Goal: Find specific page/section: Find specific page/section

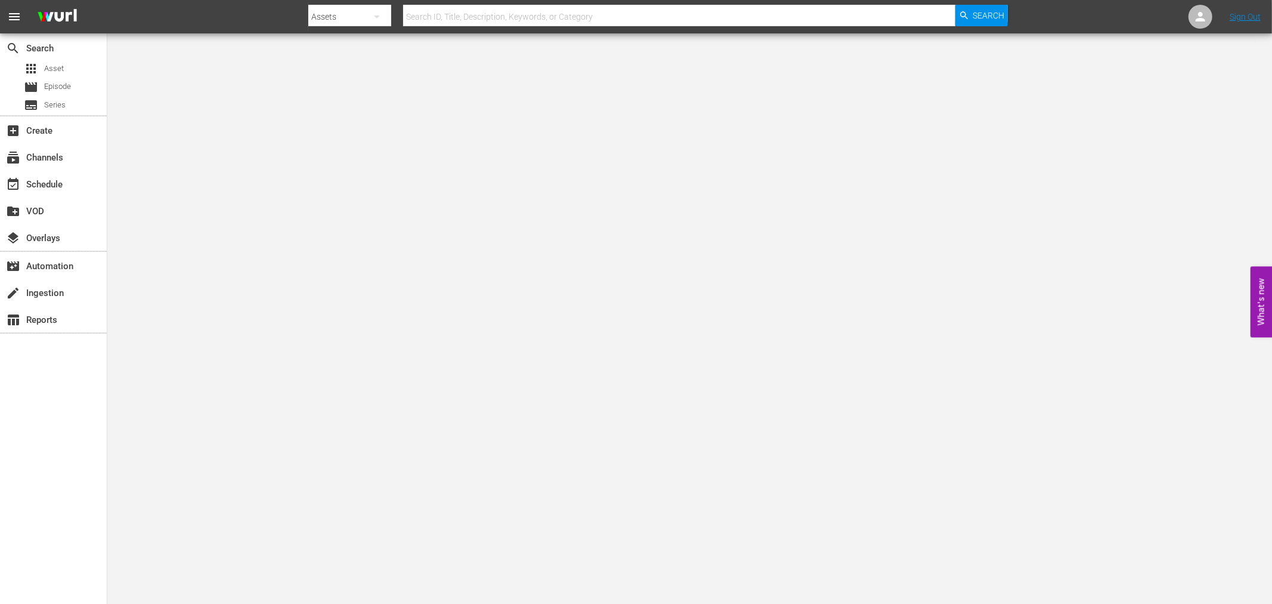
click at [487, 12] on input "text" at bounding box center [679, 16] width 552 height 29
type input "[PERSON_NAME]'s Journey"
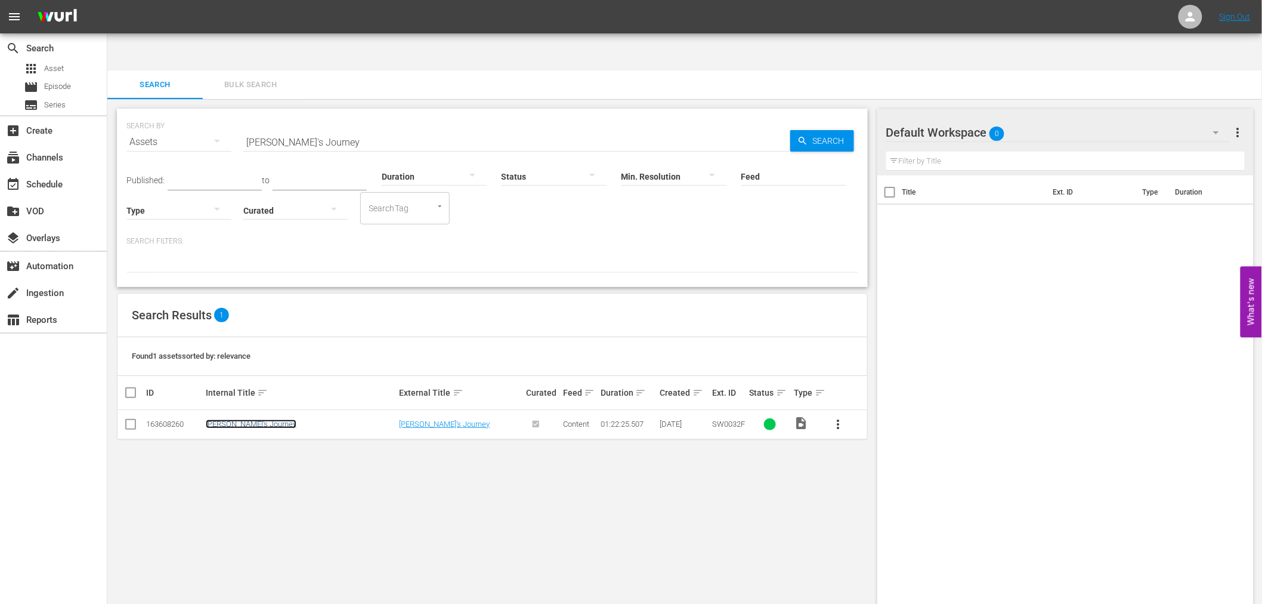
click at [226, 419] on link "[PERSON_NAME]'s Journey" at bounding box center [251, 423] width 91 height 9
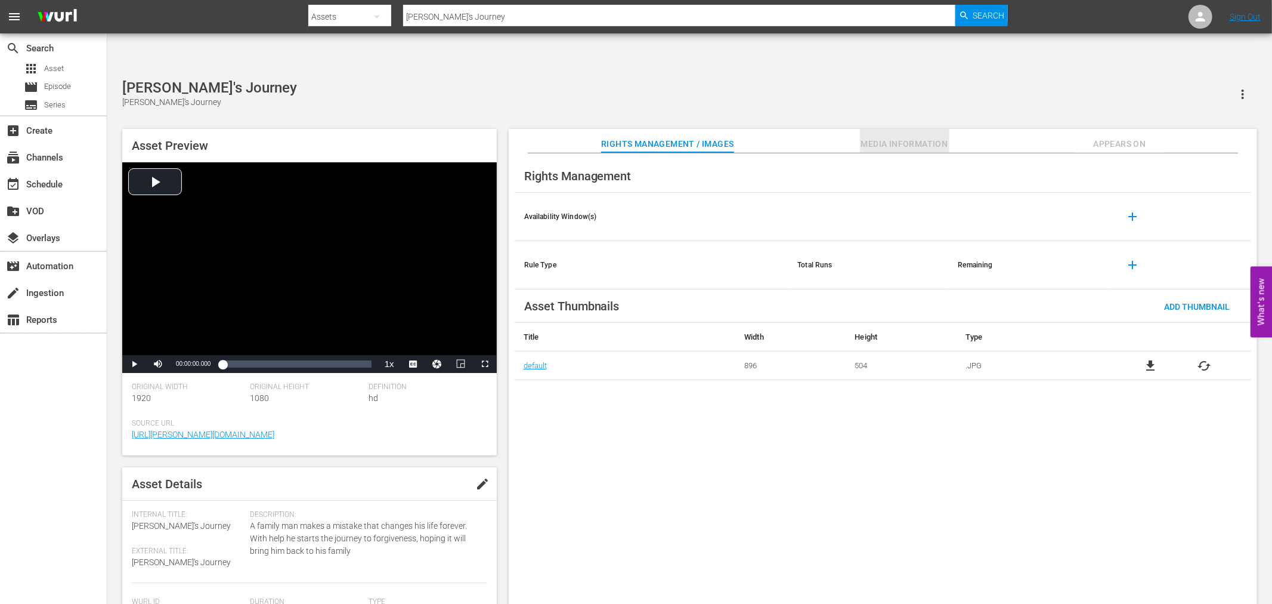
click at [900, 137] on span "Media Information" at bounding box center [904, 144] width 89 height 15
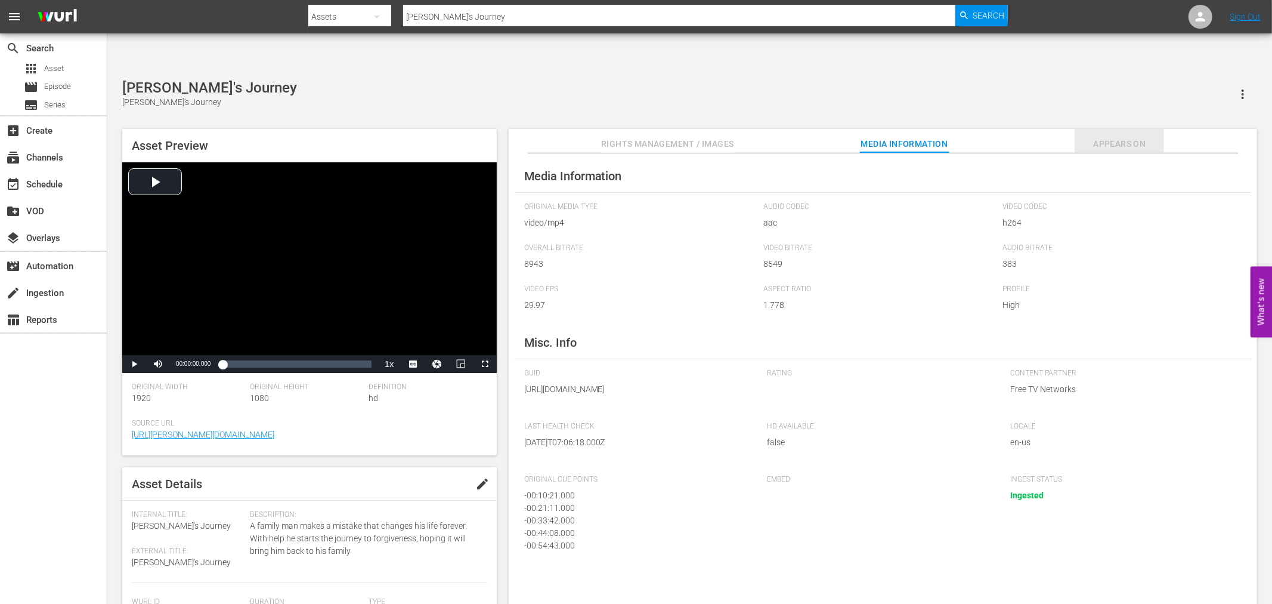
click at [1119, 137] on span "Appears On" at bounding box center [1119, 144] width 89 height 15
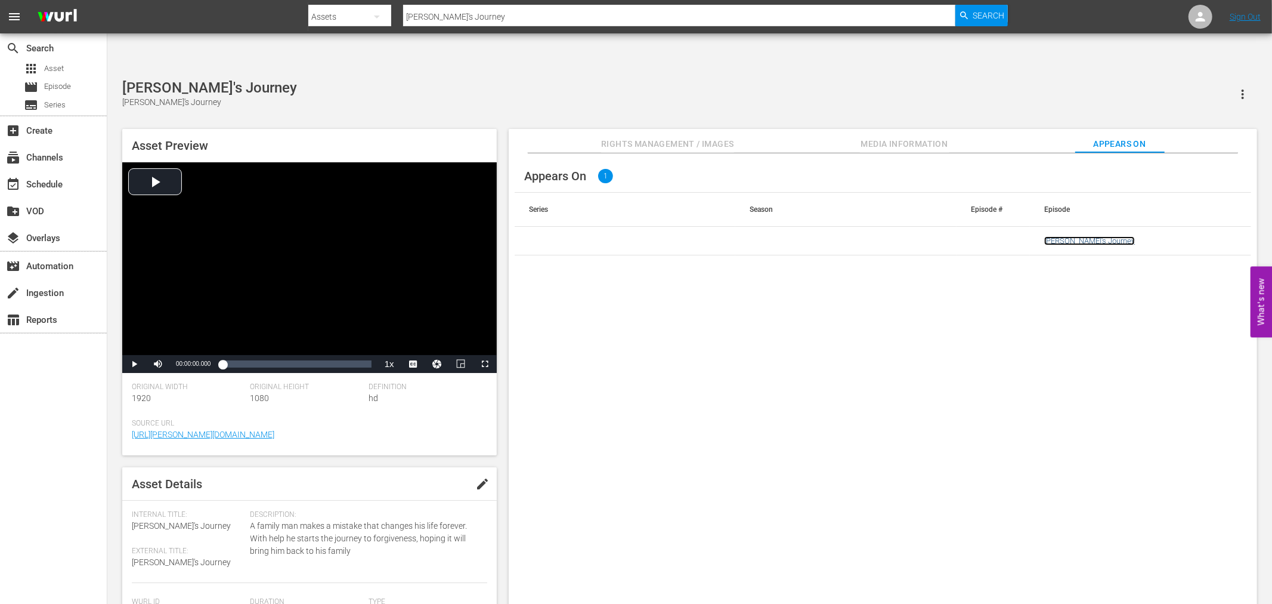
click at [1066, 236] on link "Lyfe's Journey" at bounding box center [1090, 240] width 91 height 9
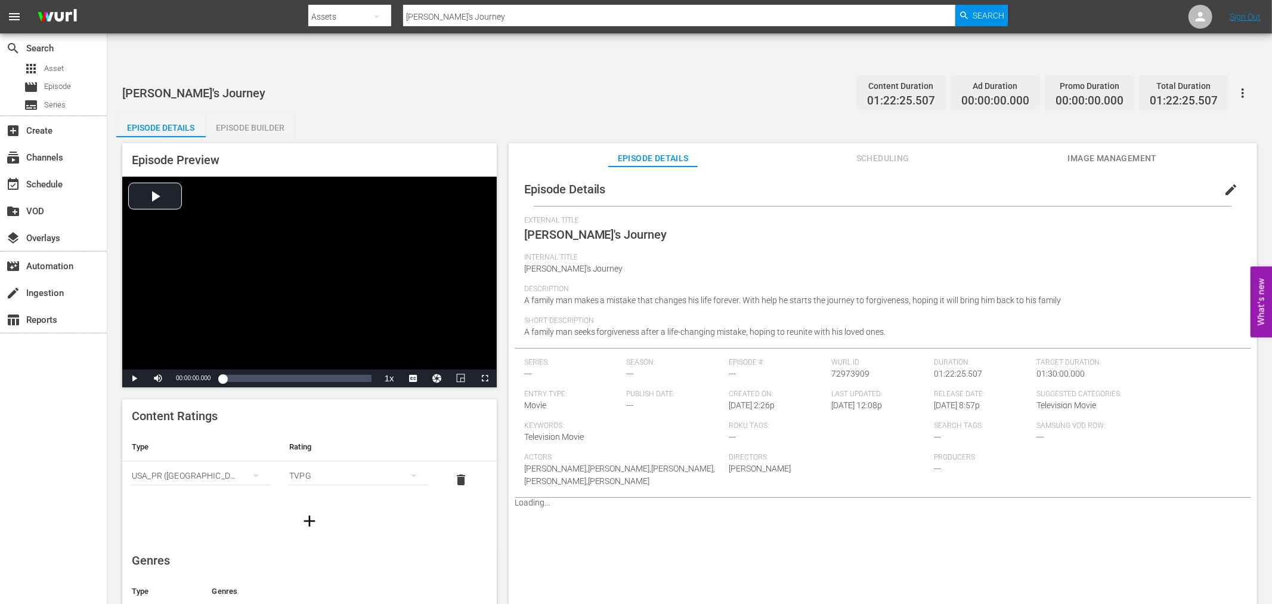
click at [317, 459] on div "TVPG" at bounding box center [358, 475] width 138 height 33
click at [342, 514] on div "TV14" at bounding box center [352, 519] width 106 height 19
click at [892, 151] on span "Scheduling" at bounding box center [882, 158] width 89 height 15
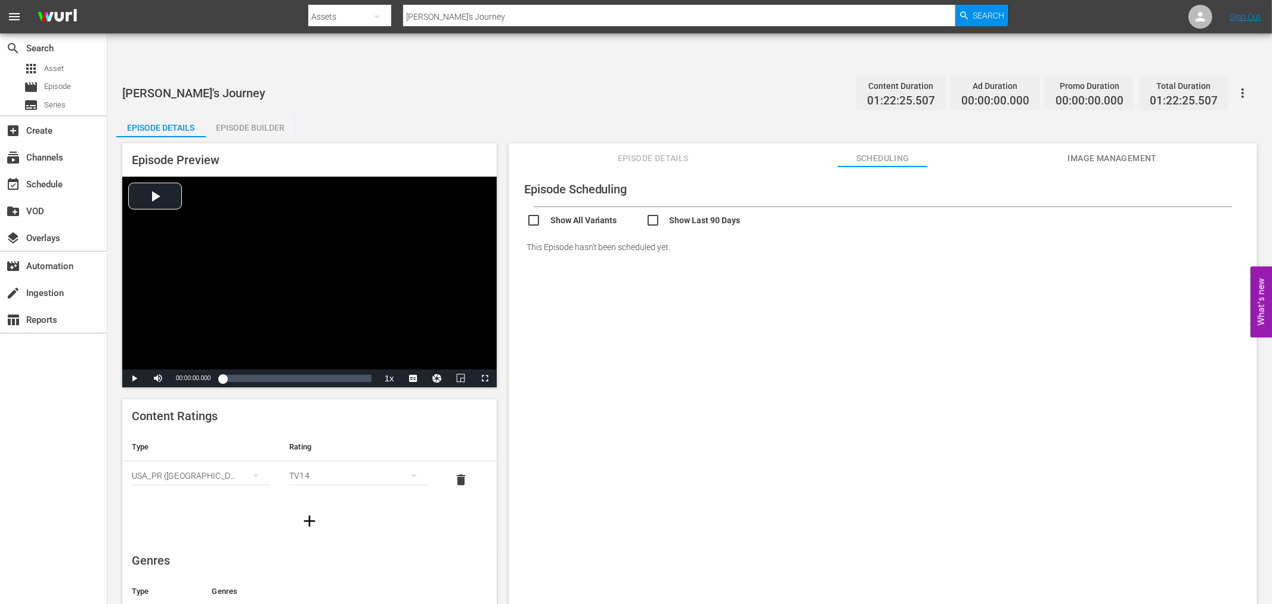
click at [576, 213] on input "checkbox" at bounding box center [586, 221] width 119 height 17
checkbox input "true"
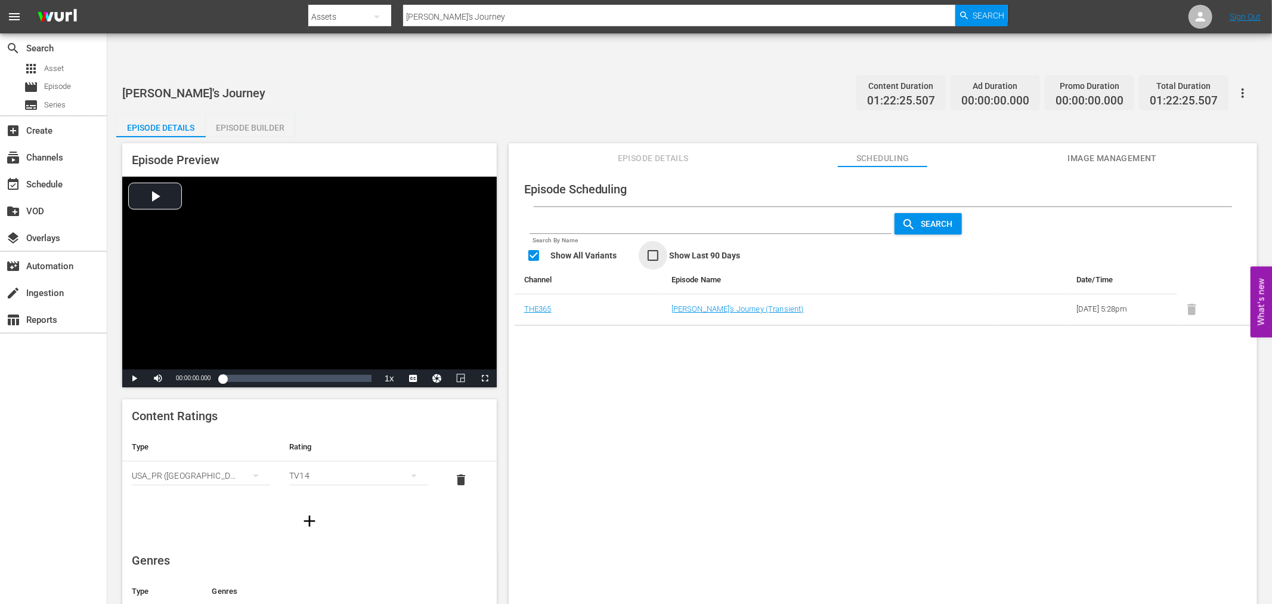
click at [651, 248] on input "checkbox" at bounding box center [705, 256] width 119 height 17
checkbox input "false"
click at [706, 304] on link "Lyfe's Journey (Transient)" at bounding box center [738, 308] width 132 height 9
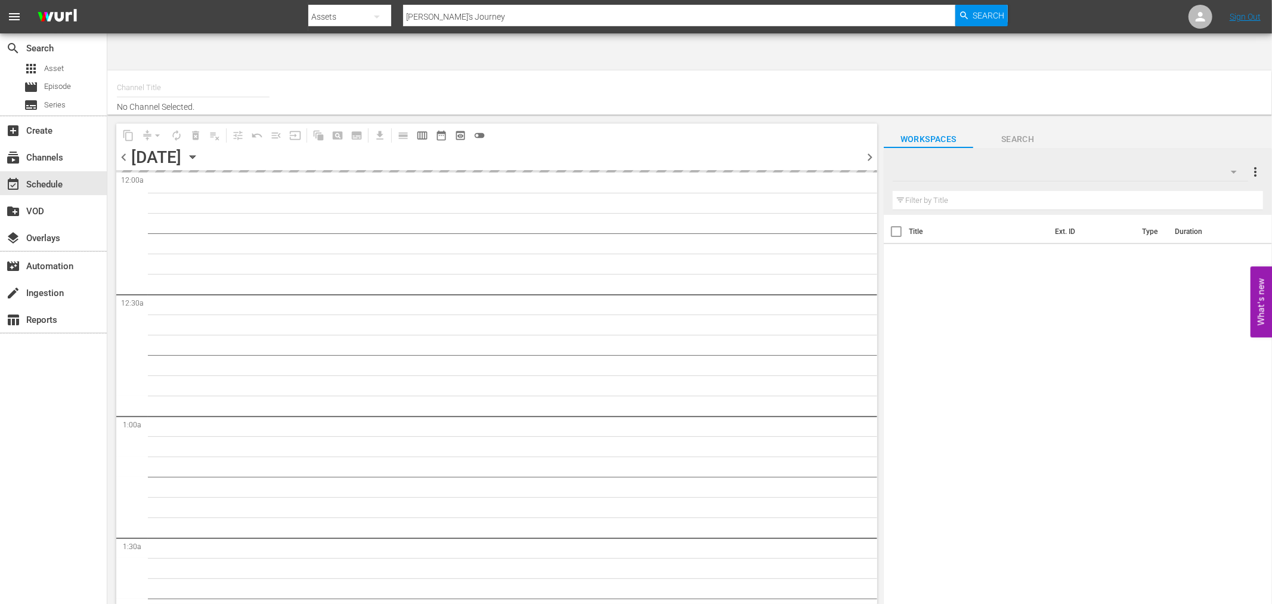
type input "THE365 (1804)"
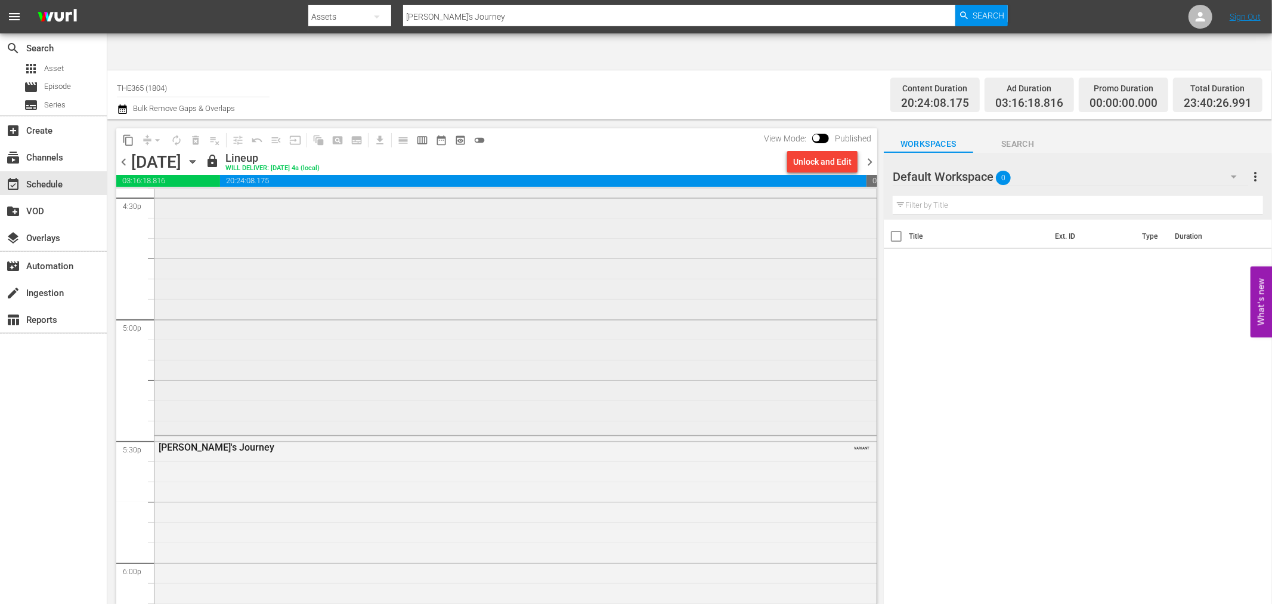
scroll to position [4043, 0]
click at [200, 406] on div "Lyfe's Journey" at bounding box center [483, 411] width 648 height 11
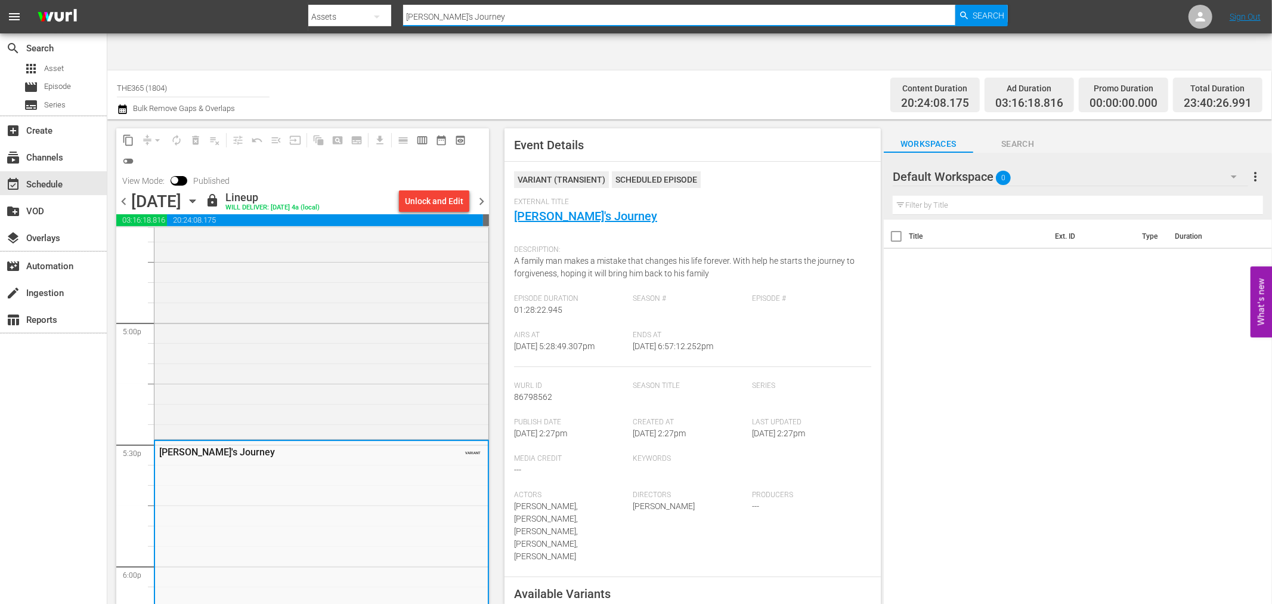
drag, startPoint x: 509, startPoint y: 14, endPoint x: 333, endPoint y: 9, distance: 176.1
click at [356, 10] on div "Search By Assets Search ID, Title, Description, Keywords, or Category Lyfe's Jo…" at bounding box center [658, 16] width 700 height 29
type input "spawn"
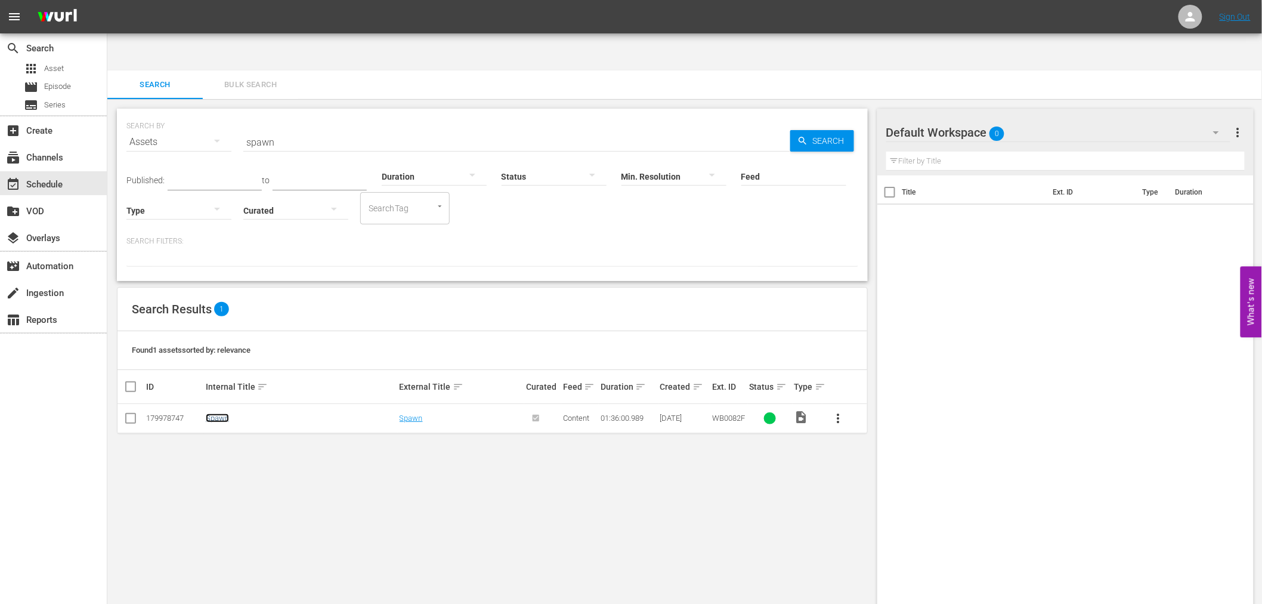
click at [217, 413] on link "Spawn" at bounding box center [217, 417] width 23 height 9
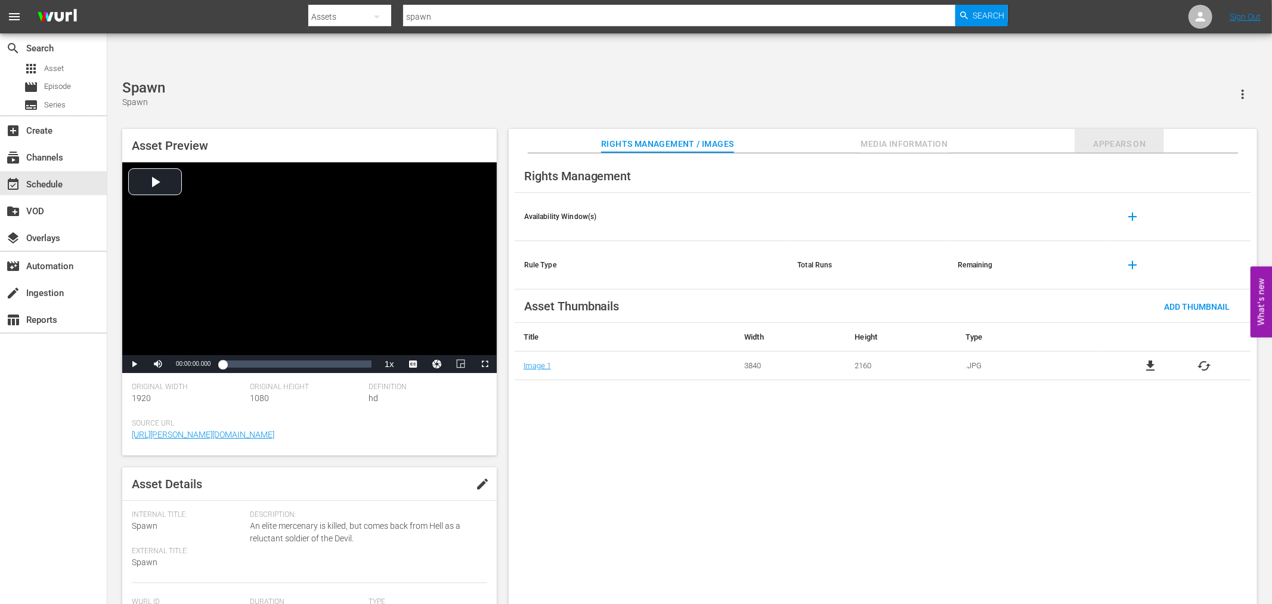
click at [1116, 137] on span "Appears On" at bounding box center [1119, 144] width 89 height 15
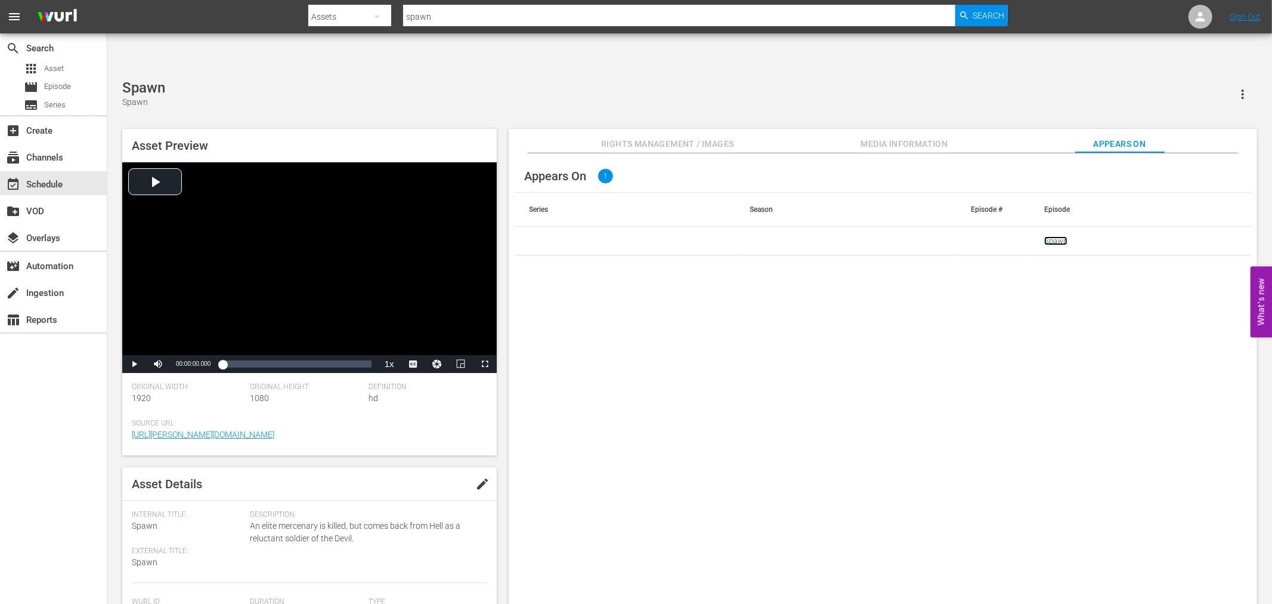
click at [1050, 236] on link "Spawn" at bounding box center [1056, 240] width 23 height 9
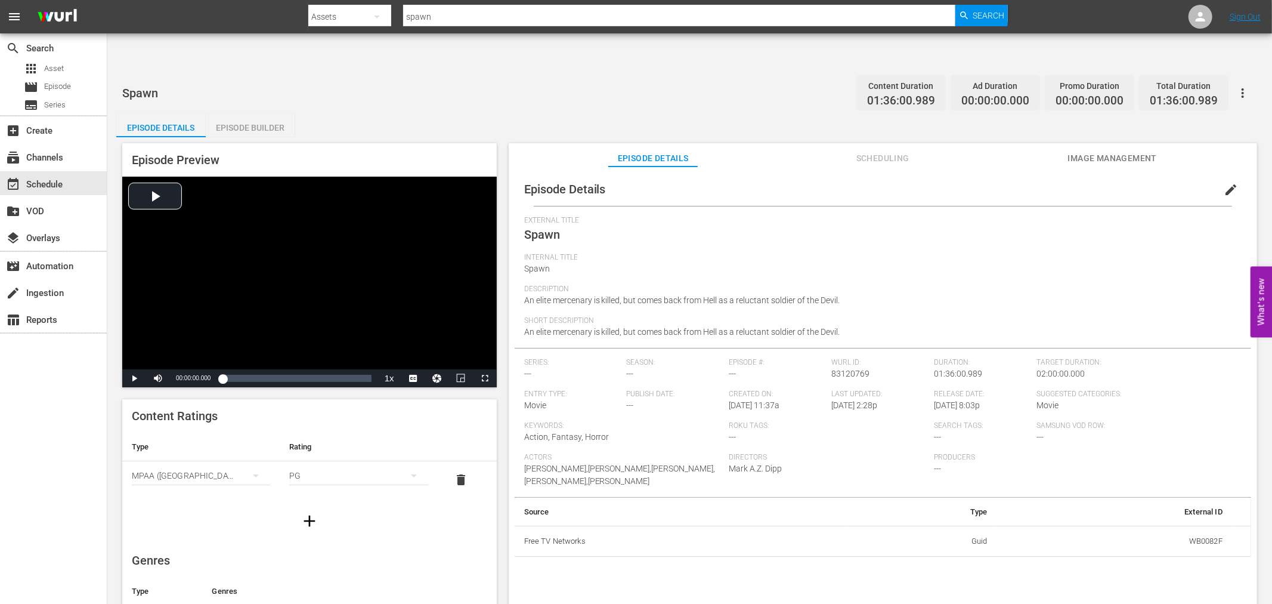
click at [313, 459] on div "PG" at bounding box center [358, 475] width 138 height 33
click at [331, 481] on div "PG13" at bounding box center [352, 481] width 106 height 19
click at [891, 151] on span "Scheduling" at bounding box center [882, 158] width 89 height 15
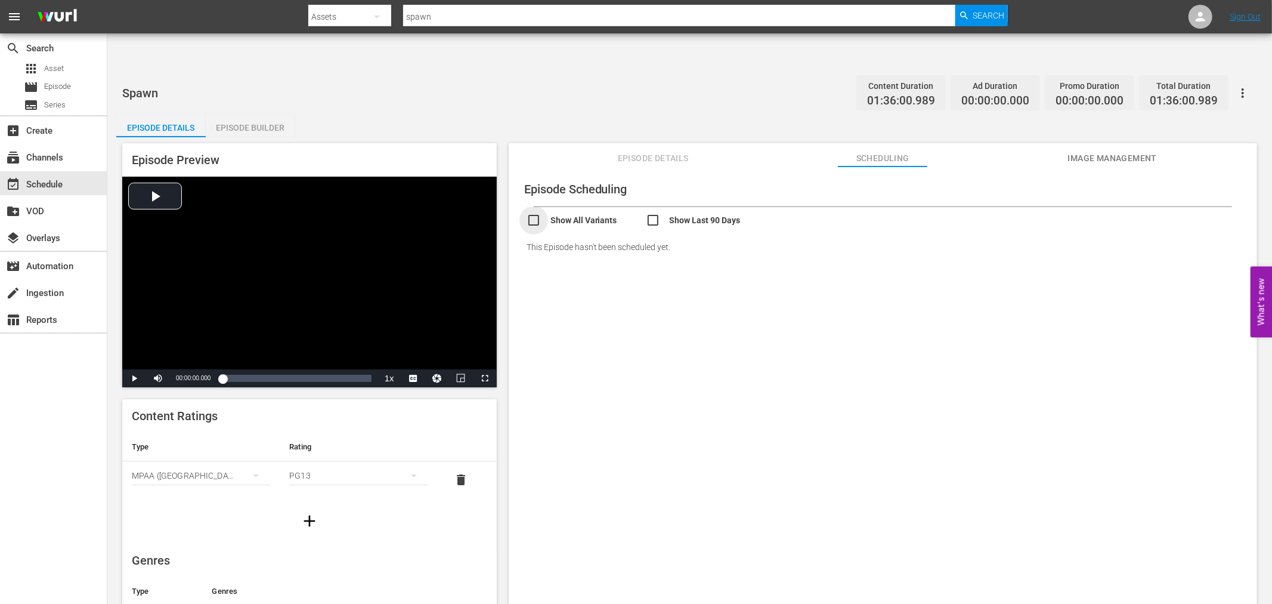
click at [580, 213] on input "checkbox" at bounding box center [586, 221] width 119 height 17
checkbox input "true"
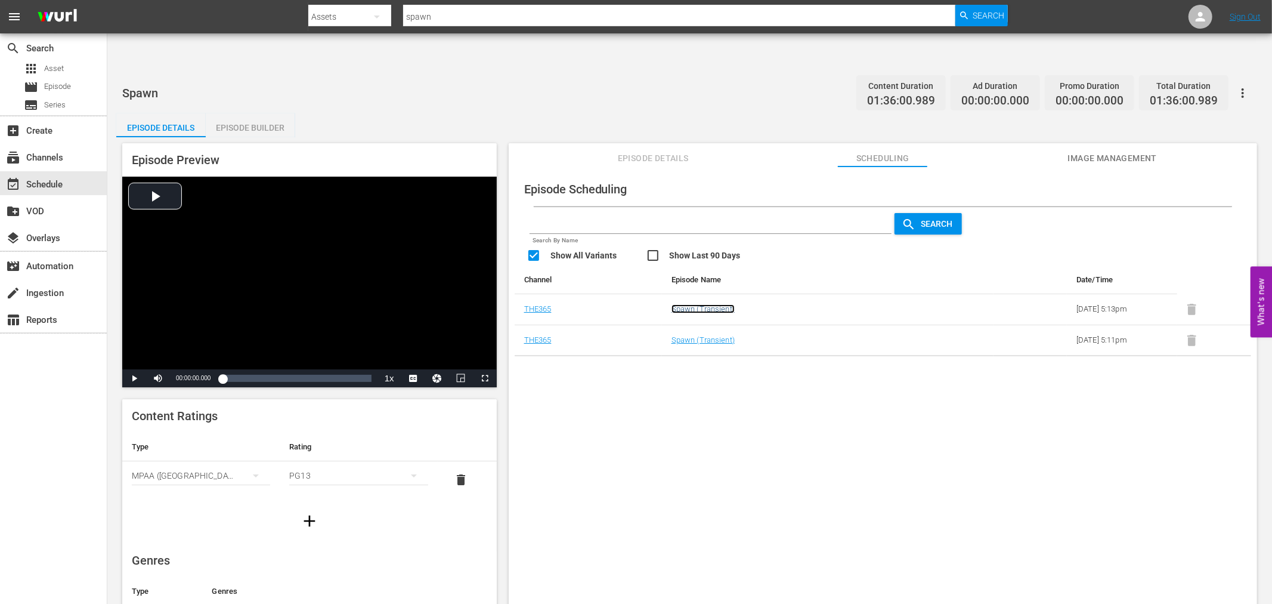
click at [700, 304] on link "Spawn (Transient)" at bounding box center [703, 308] width 63 height 9
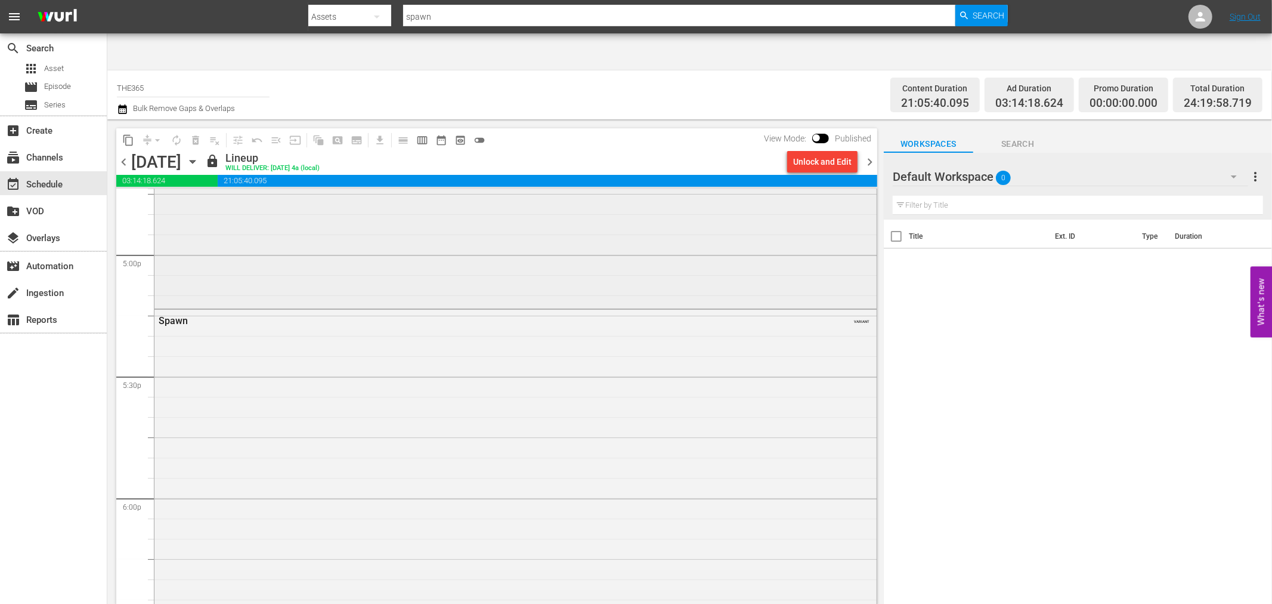
scroll to position [4109, 0]
click at [181, 278] on div "Spawn" at bounding box center [483, 283] width 648 height 11
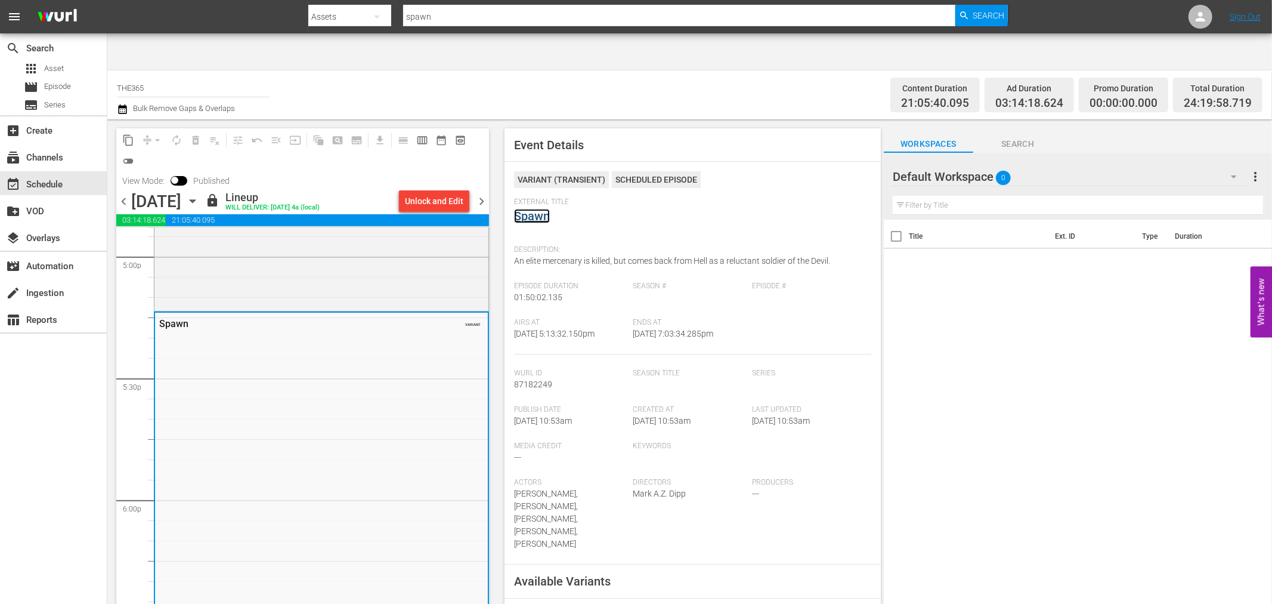
drag, startPoint x: 555, startPoint y: 182, endPoint x: 539, endPoint y: 180, distance: 16.2
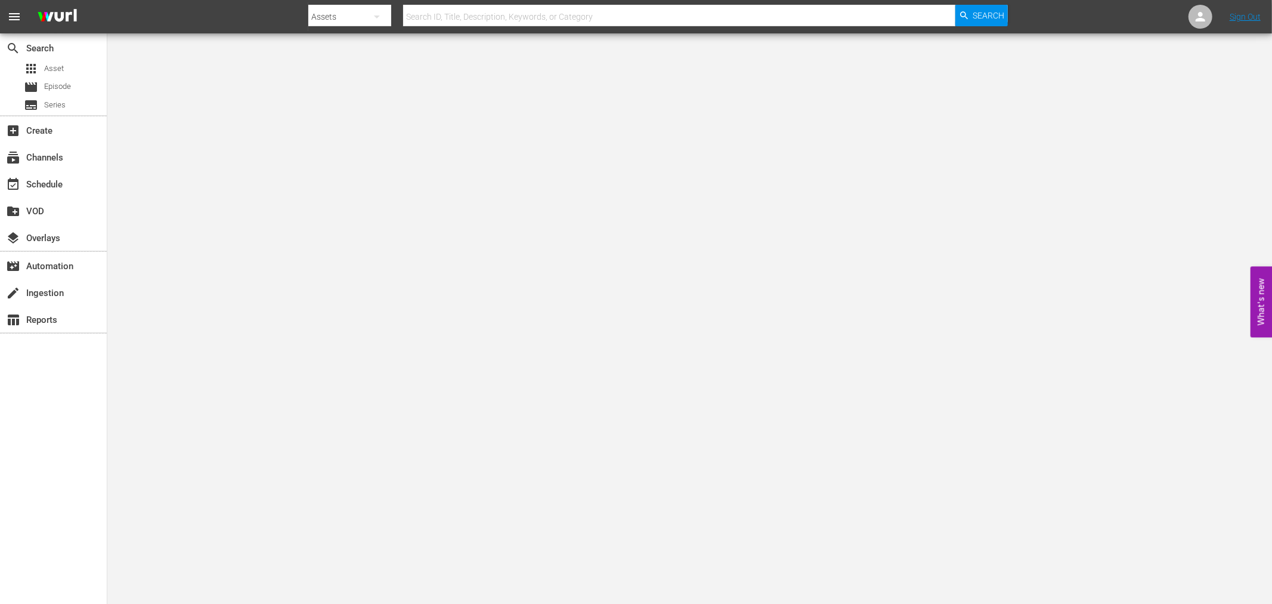
drag, startPoint x: 440, startPoint y: 22, endPoint x: 430, endPoint y: 23, distance: 9.6
click at [440, 22] on input "text" at bounding box center [679, 16] width 552 height 29
type input "stock option"
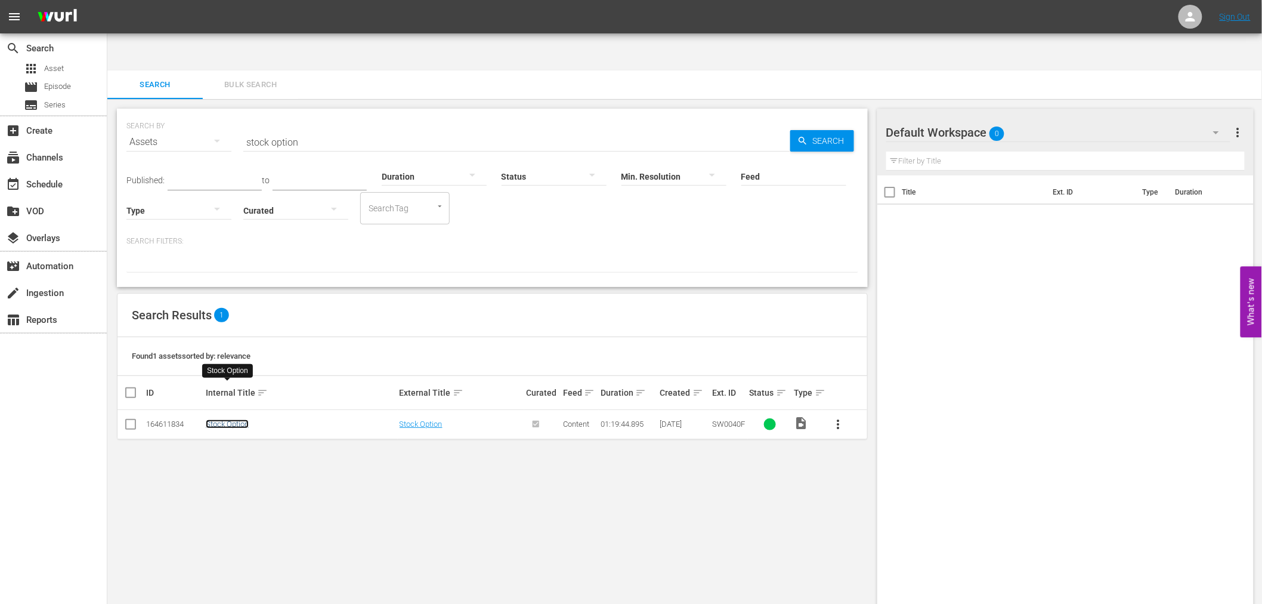
click at [235, 419] on link "Stock Option" at bounding box center [227, 423] width 43 height 9
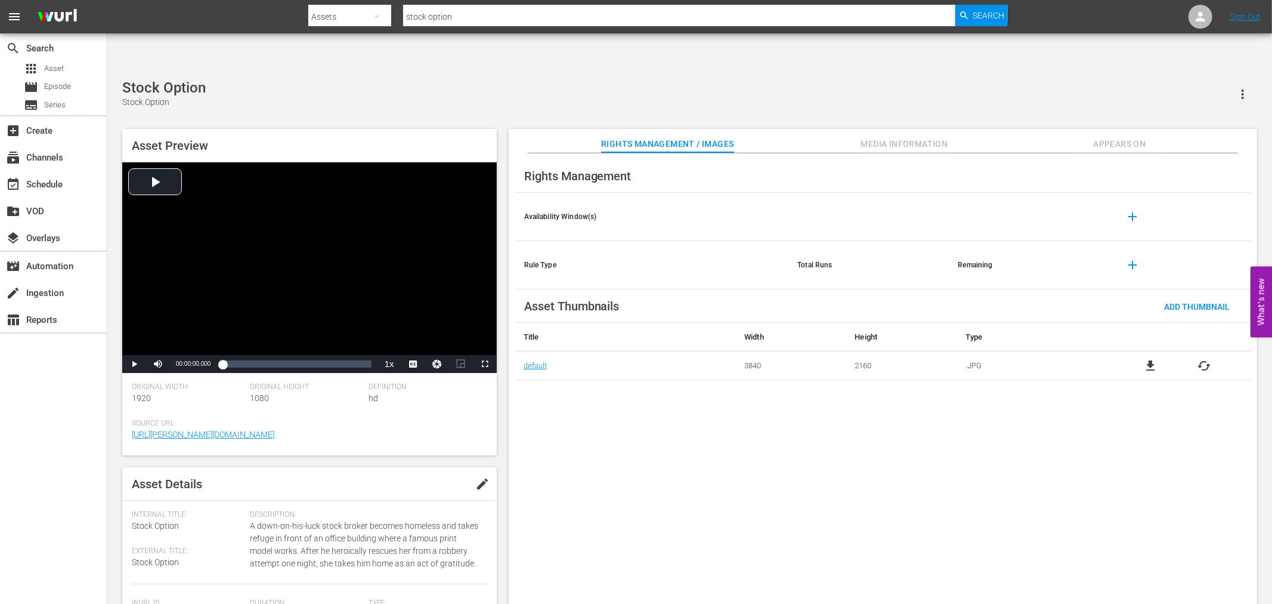
click at [770, 395] on div "Rights Management Availability Window(s) add Rule Type Total Runs Remaining add…" at bounding box center [883, 388] width 749 height 470
click at [579, 407] on div "Rights Management Availability Window(s) add Rule Type Total Runs Remaining add…" at bounding box center [883, 388] width 749 height 470
click at [1005, 370] on div "Rights Management Availability Window(s) add Rule Type Total Runs Remaining add…" at bounding box center [883, 388] width 749 height 470
click at [901, 137] on span "Media Information" at bounding box center [904, 144] width 89 height 15
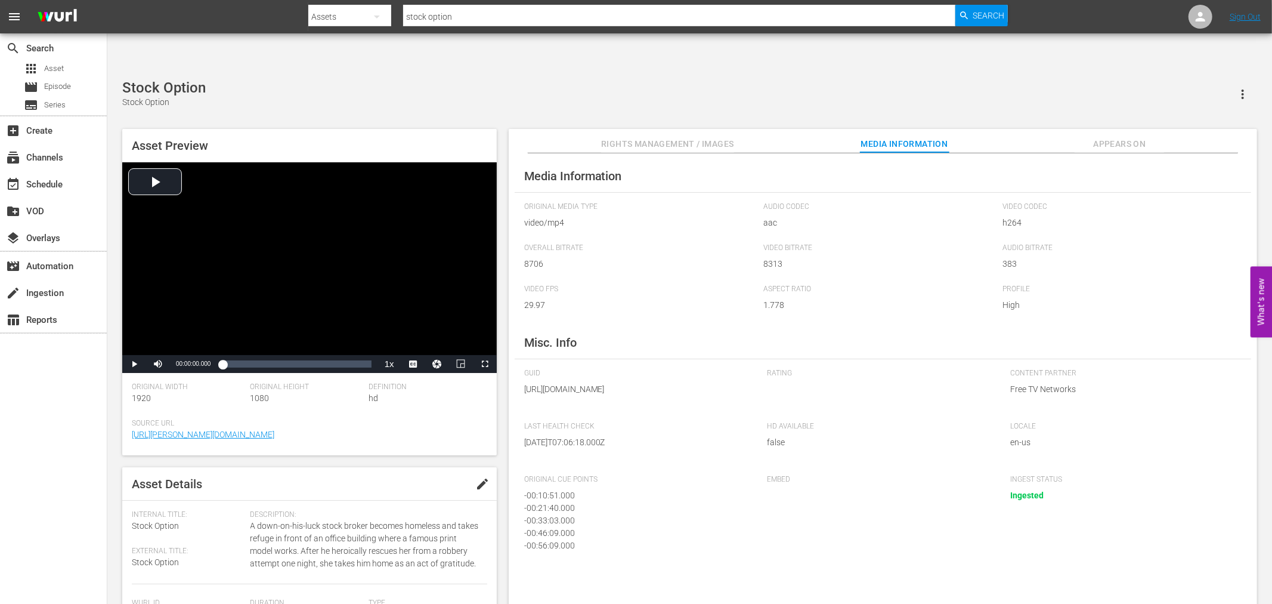
click at [1105, 137] on span "Appears On" at bounding box center [1119, 144] width 89 height 15
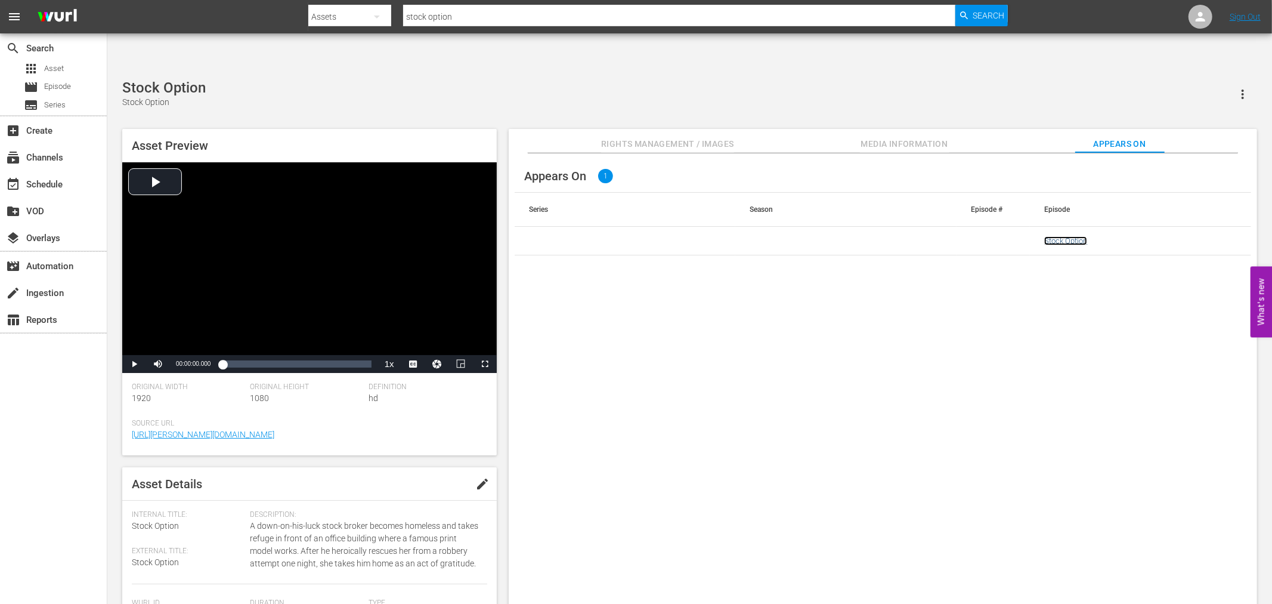
click at [1084, 236] on link "Stock Option" at bounding box center [1066, 240] width 43 height 9
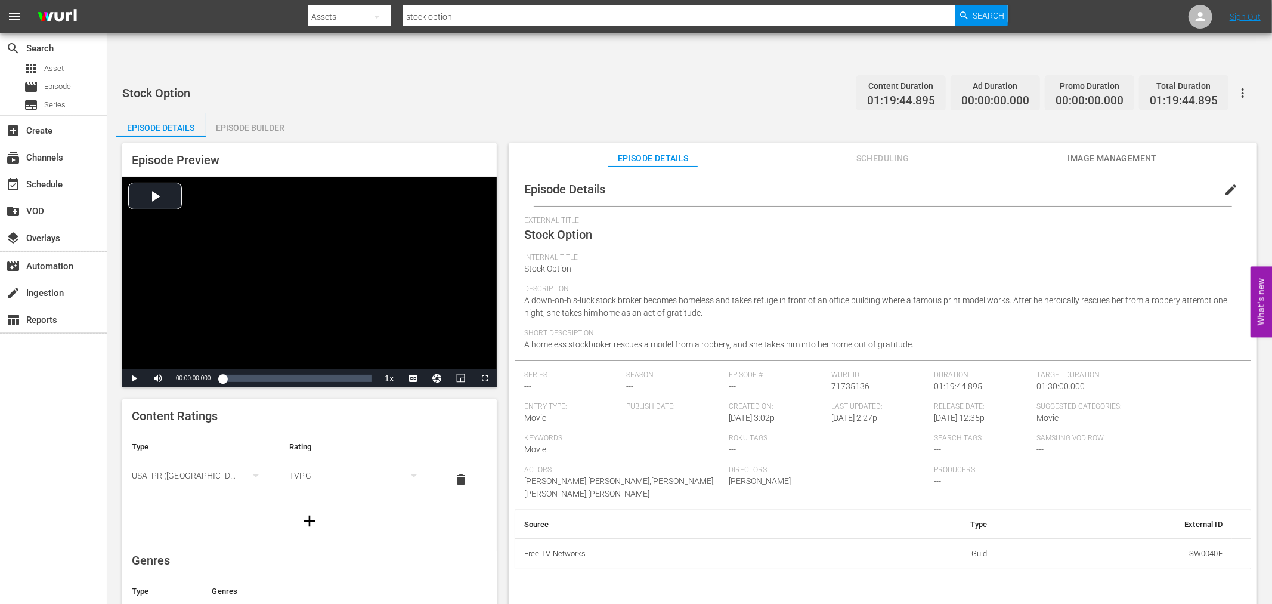
click at [326, 459] on div "TVPG" at bounding box center [358, 475] width 138 height 33
click at [330, 523] on div "TV14" at bounding box center [352, 519] width 106 height 19
click at [918, 151] on span "Scheduling" at bounding box center [882, 158] width 89 height 15
